Goal: Find specific page/section: Find specific page/section

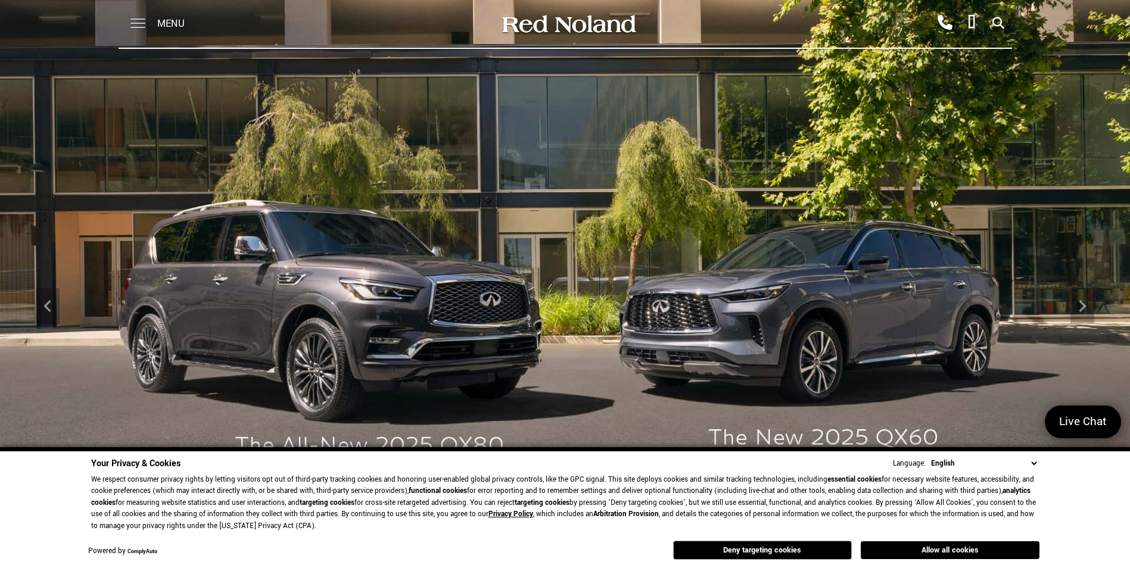
click at [135, 20] on span at bounding box center [137, 18] width 15 height 1
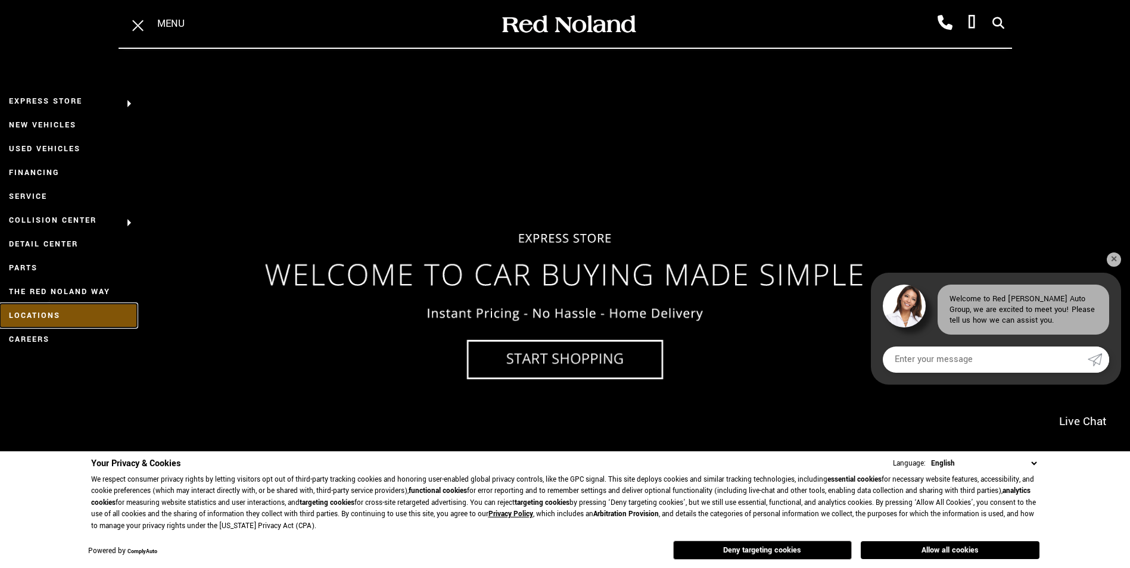
click at [45, 312] on link "Locations" at bounding box center [68, 316] width 137 height 24
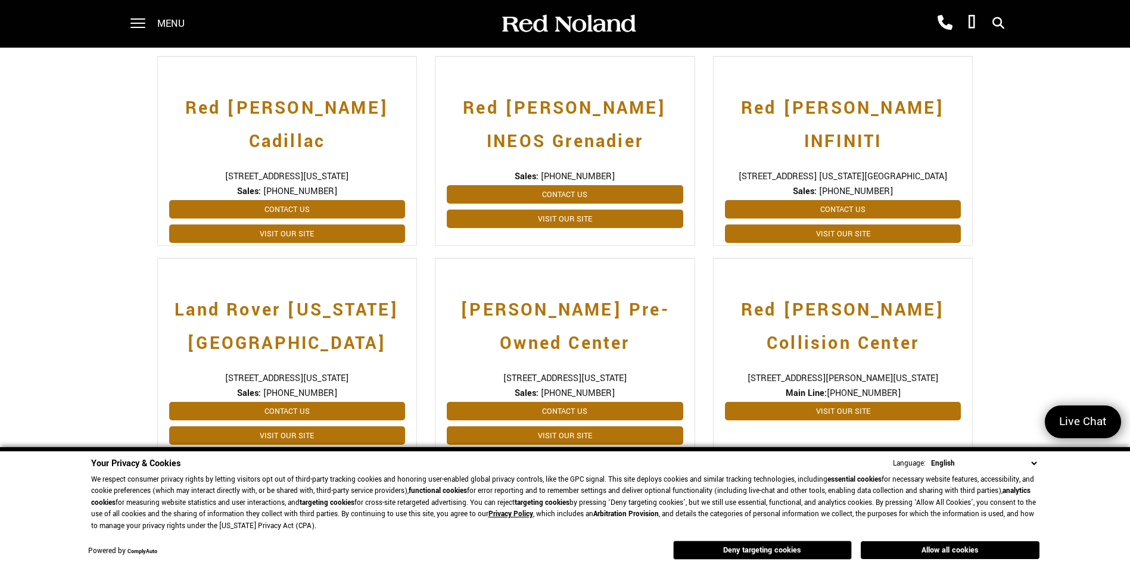
scroll to position [357, 0]
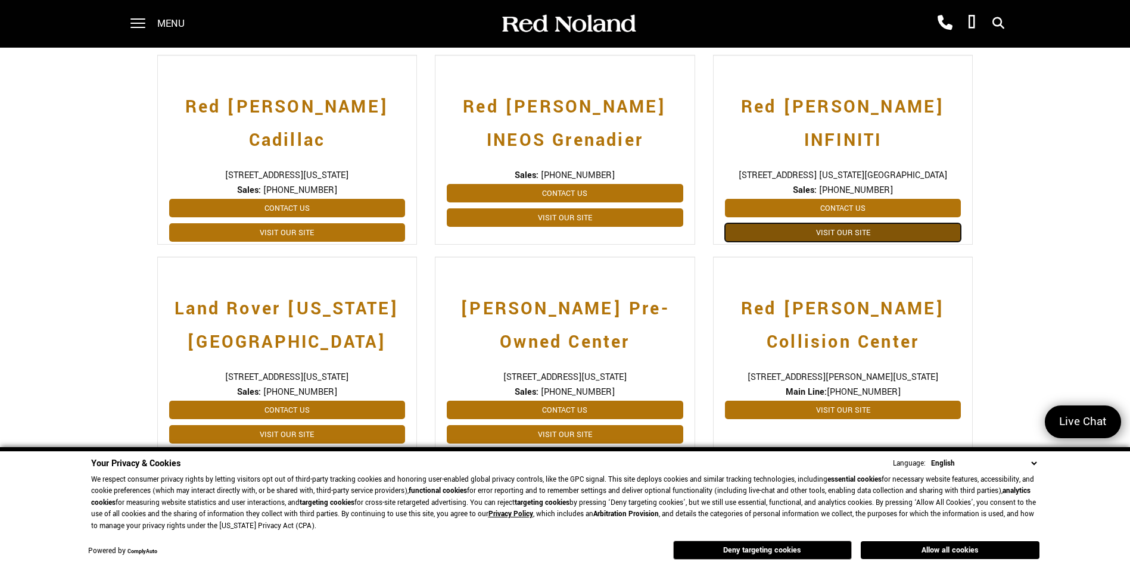
click at [847, 223] on link "Visit Our Site" at bounding box center [843, 232] width 236 height 18
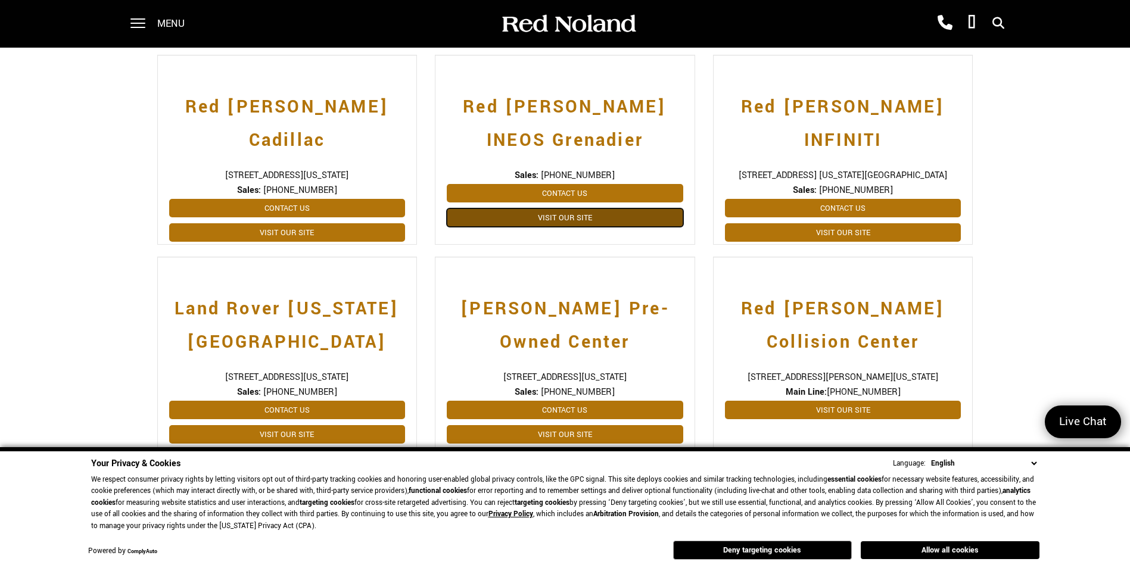
click at [559, 216] on link "Visit Our Site" at bounding box center [565, 217] width 236 height 18
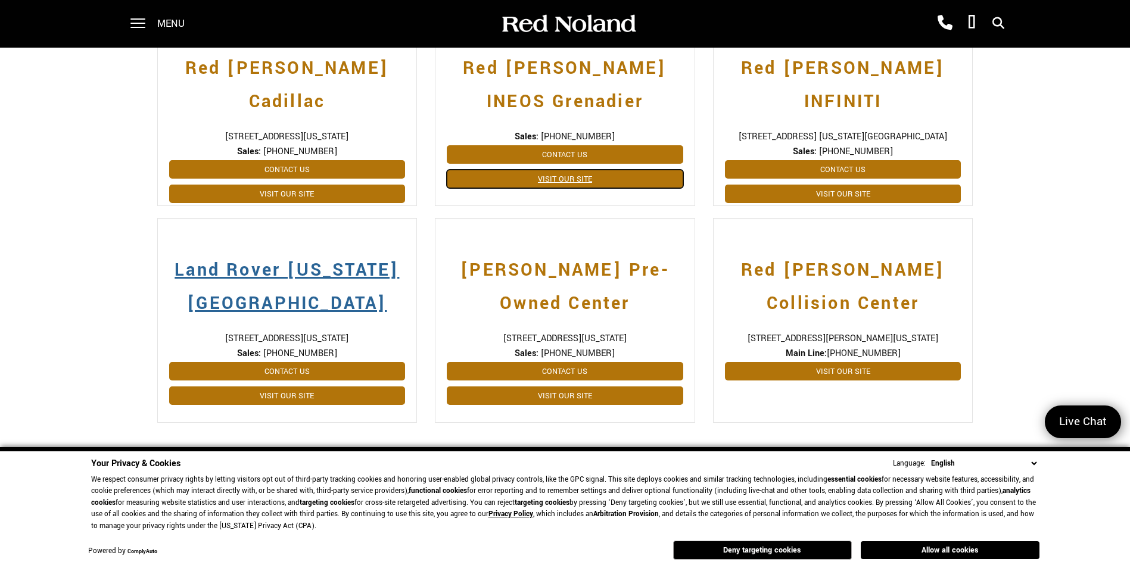
scroll to position [417, 0]
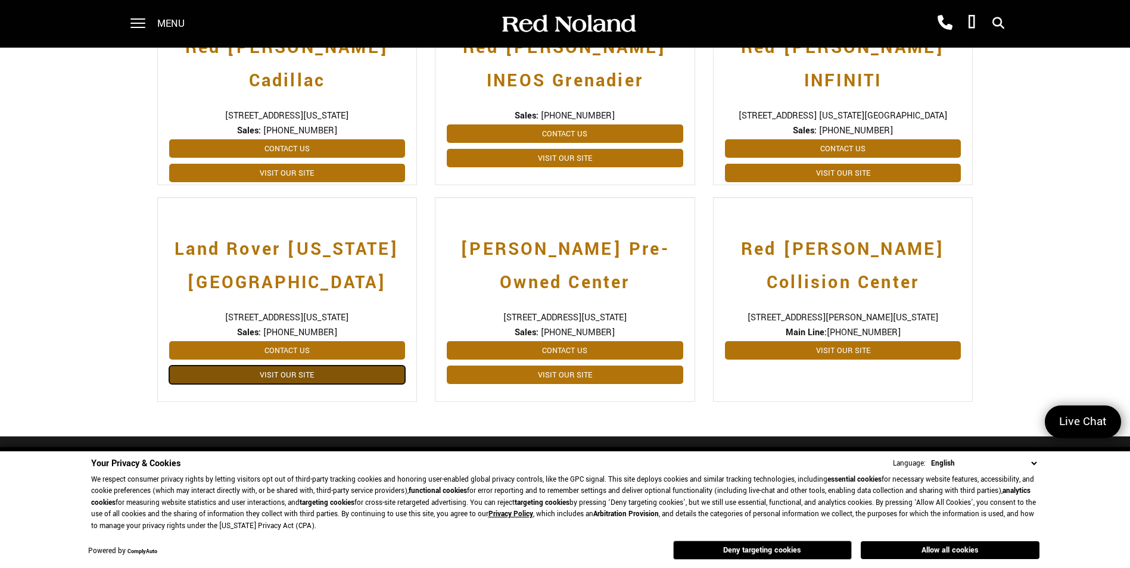
click at [280, 376] on link "Visit Our Site" at bounding box center [287, 375] width 236 height 18
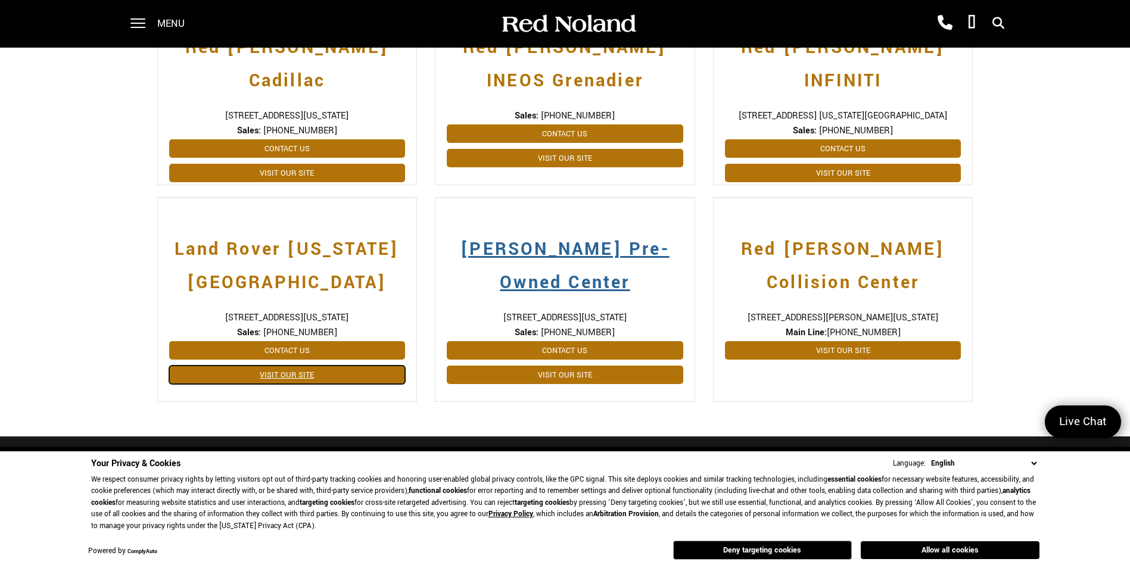
scroll to position [357, 0]
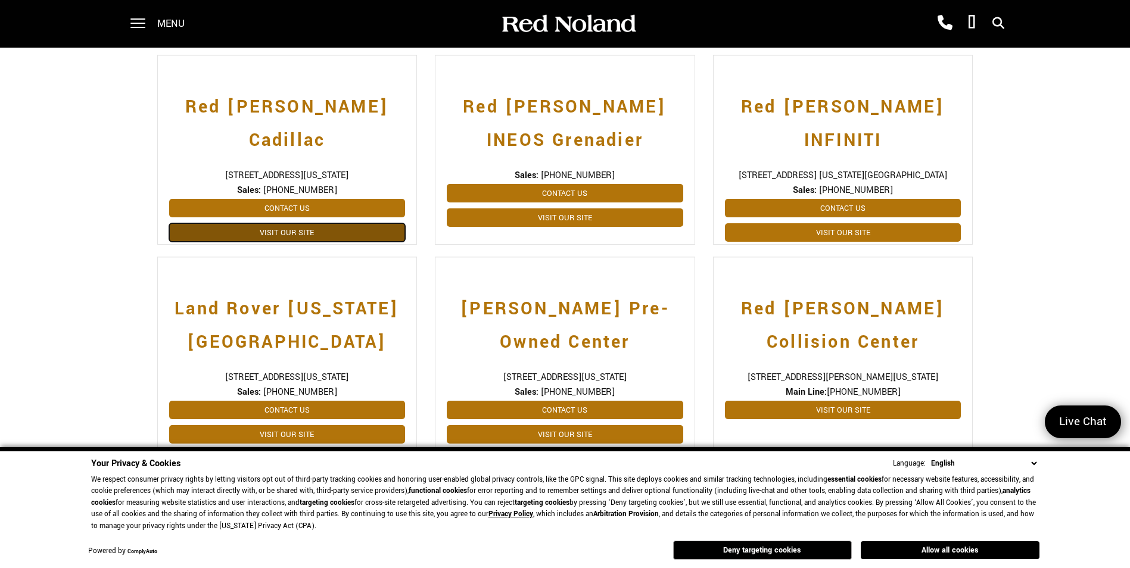
click at [292, 223] on link "Visit Our Site" at bounding box center [287, 232] width 236 height 18
